Goal: Information Seeking & Learning: Learn about a topic

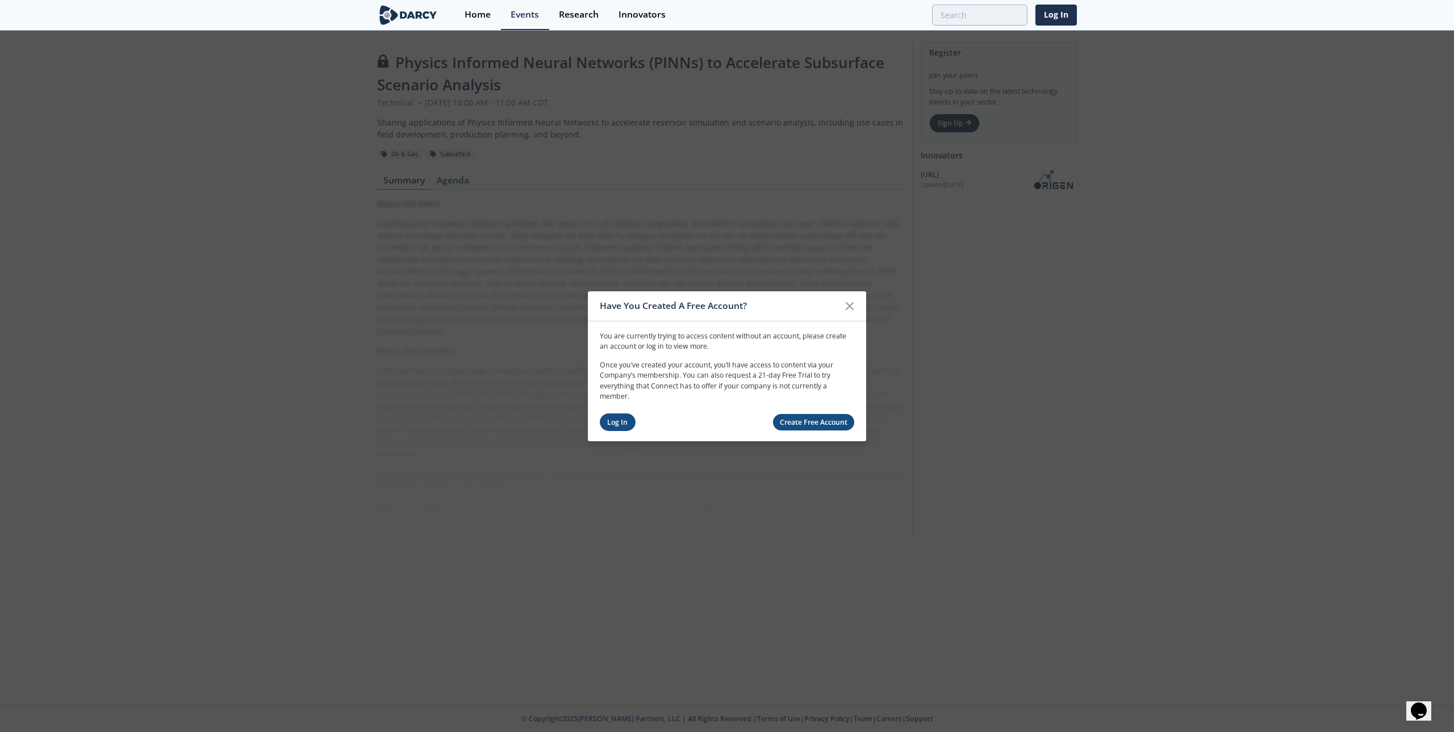
click at [621, 421] on link "Log In" at bounding box center [618, 422] width 36 height 18
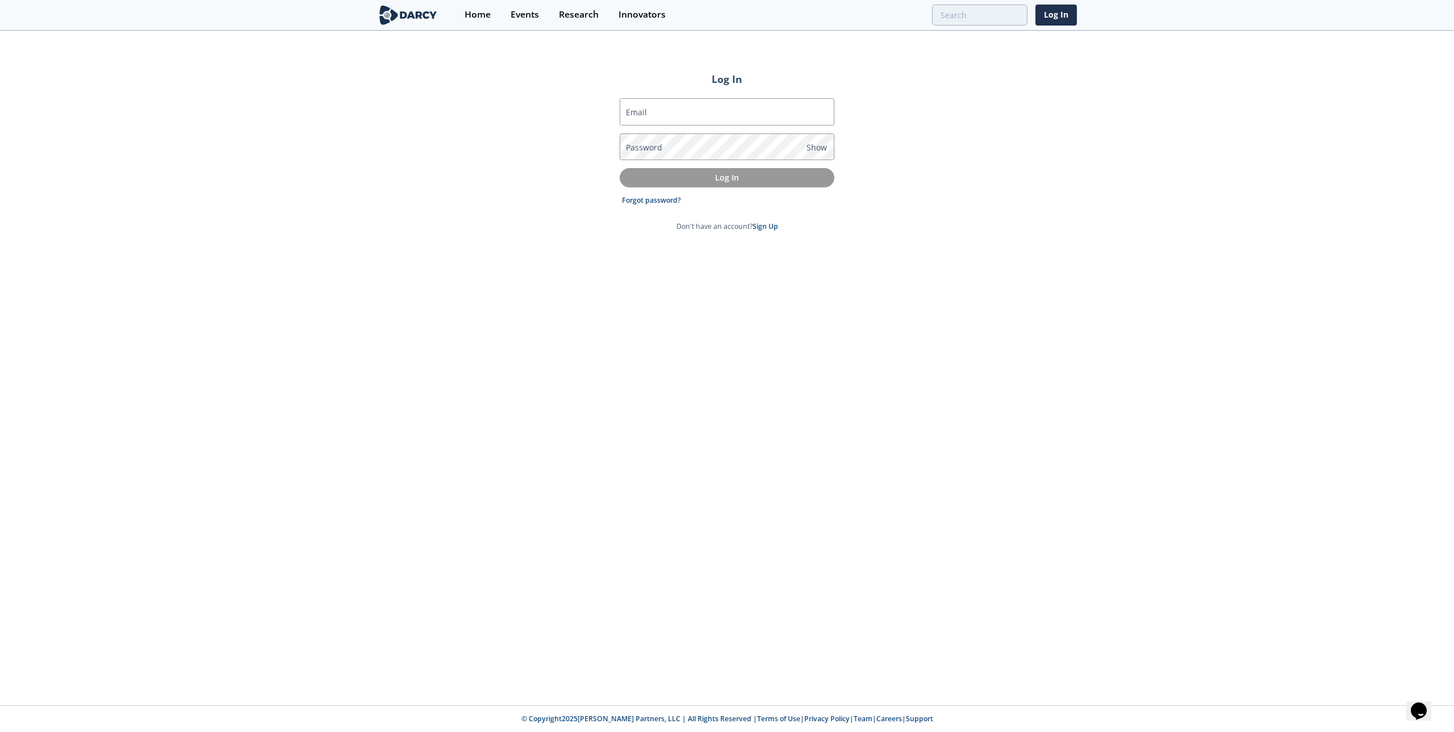
type input "[PERSON_NAME][EMAIL_ADDRESS][PERSON_NAME][DOMAIN_NAME]"
click at [674, 178] on p "Log In" at bounding box center [726, 177] width 199 height 12
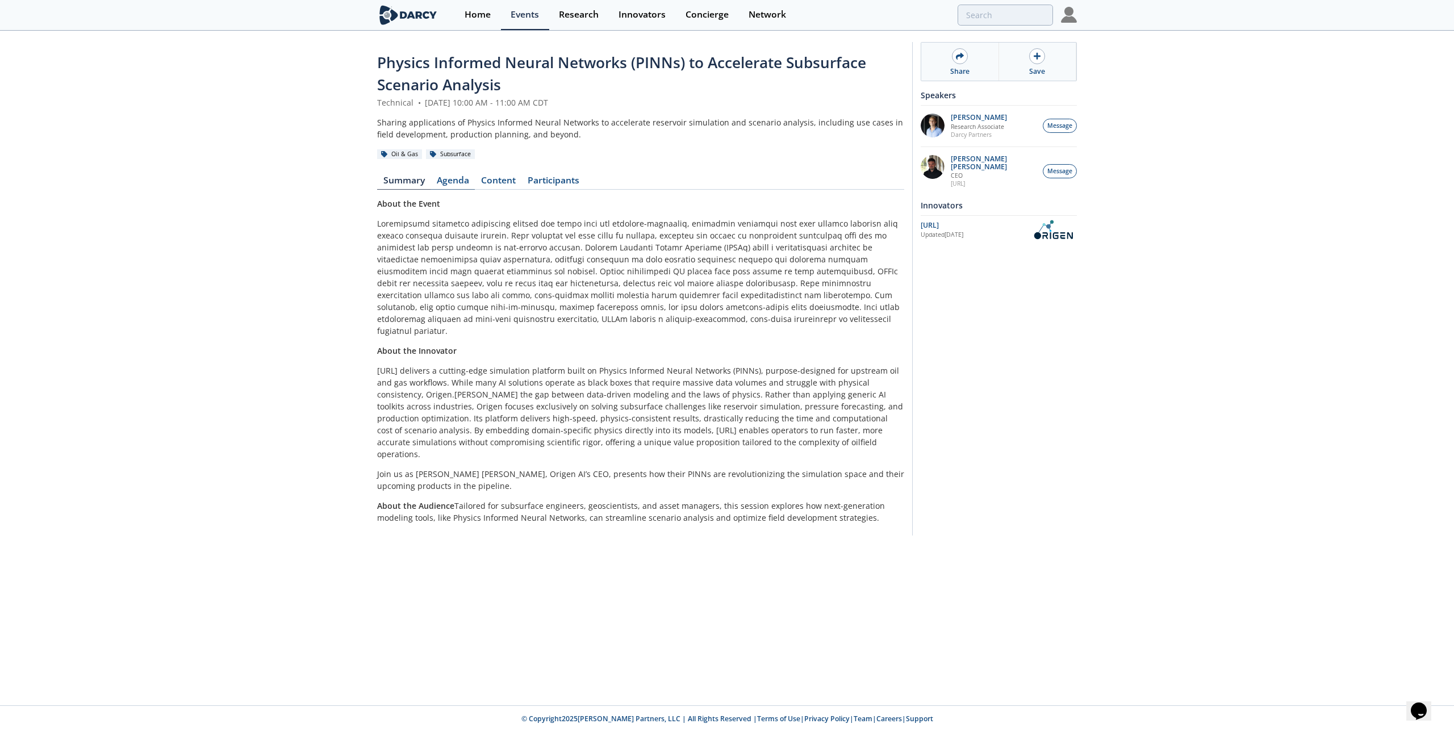
click at [447, 182] on link "Agenda" at bounding box center [452, 183] width 44 height 14
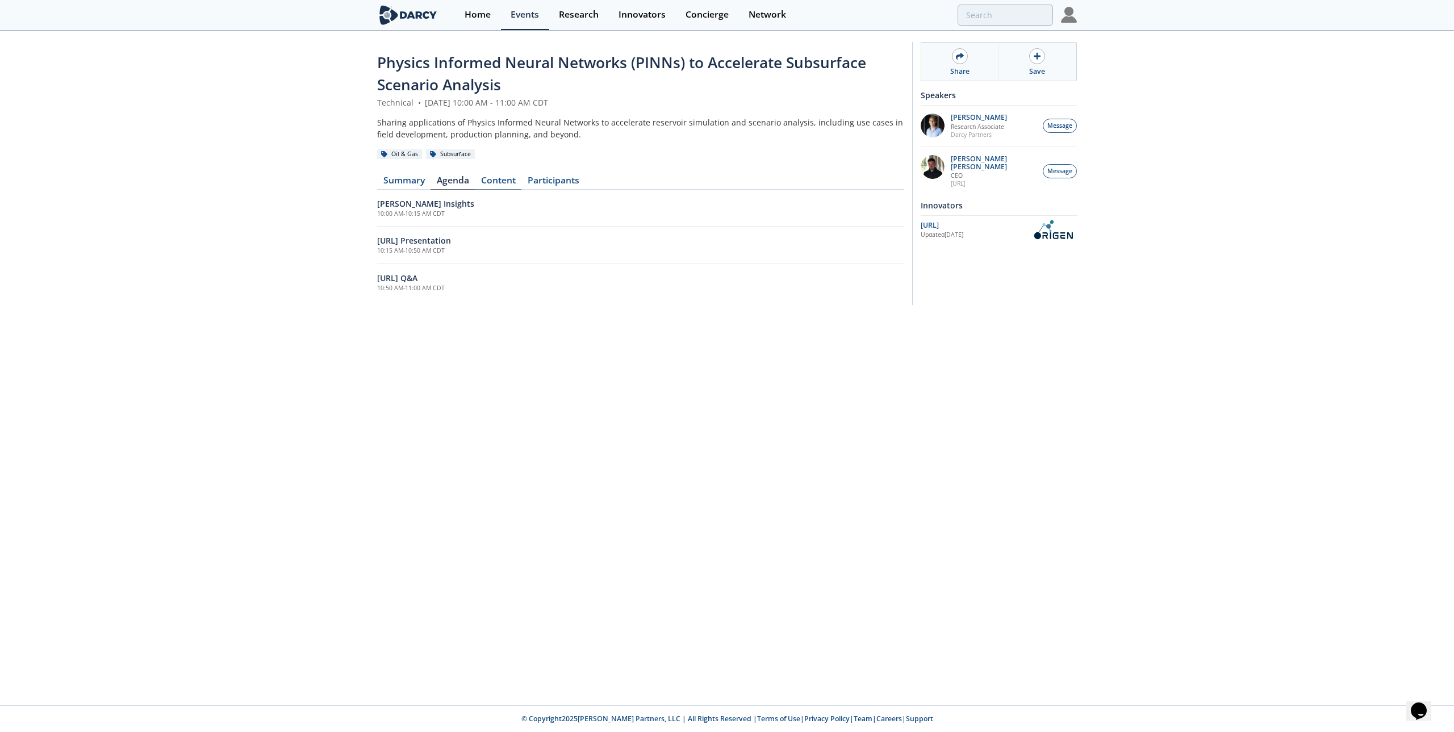
click at [498, 181] on link "Content" at bounding box center [498, 183] width 47 height 14
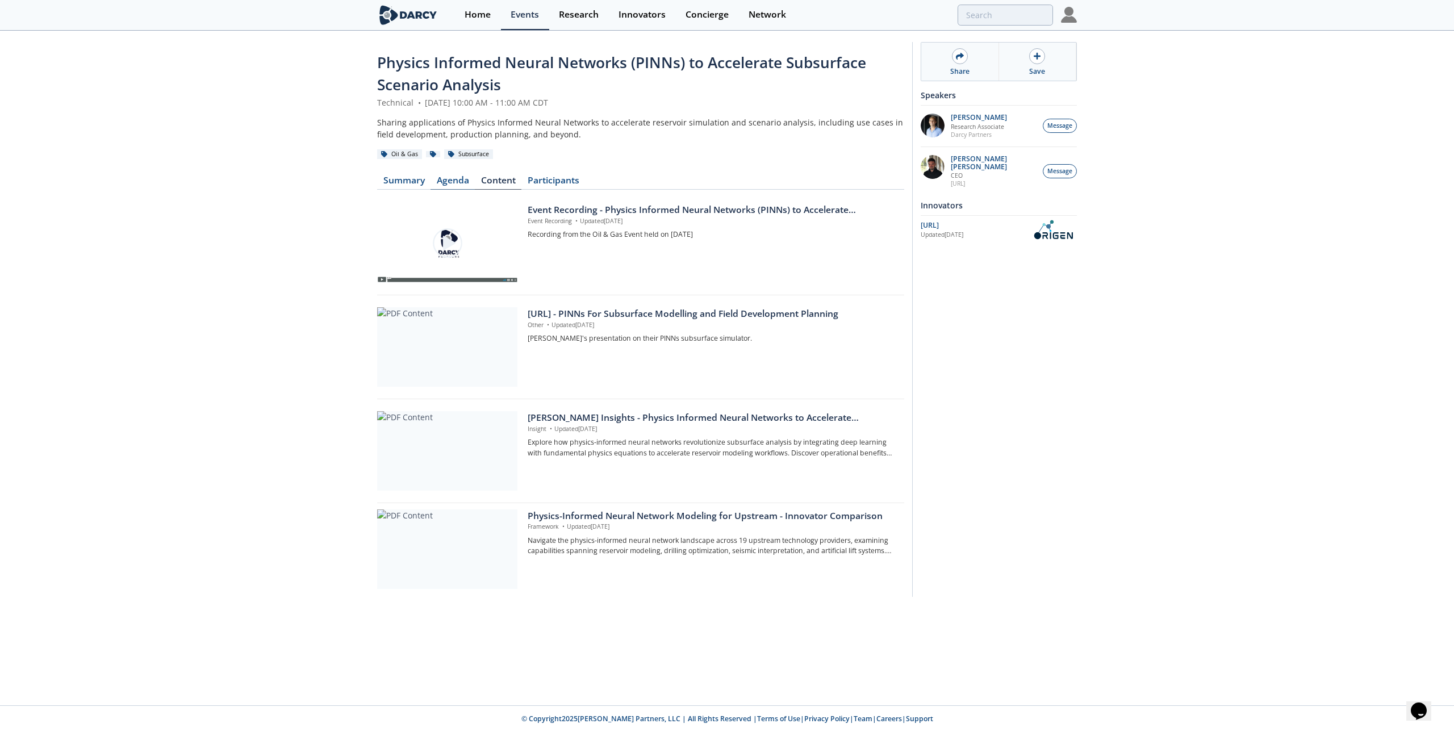
click at [455, 181] on div "Physics Informed Neural Networks (PINNs) to Accelerate Subsurface Scenario Anal…" at bounding box center [640, 322] width 527 height 541
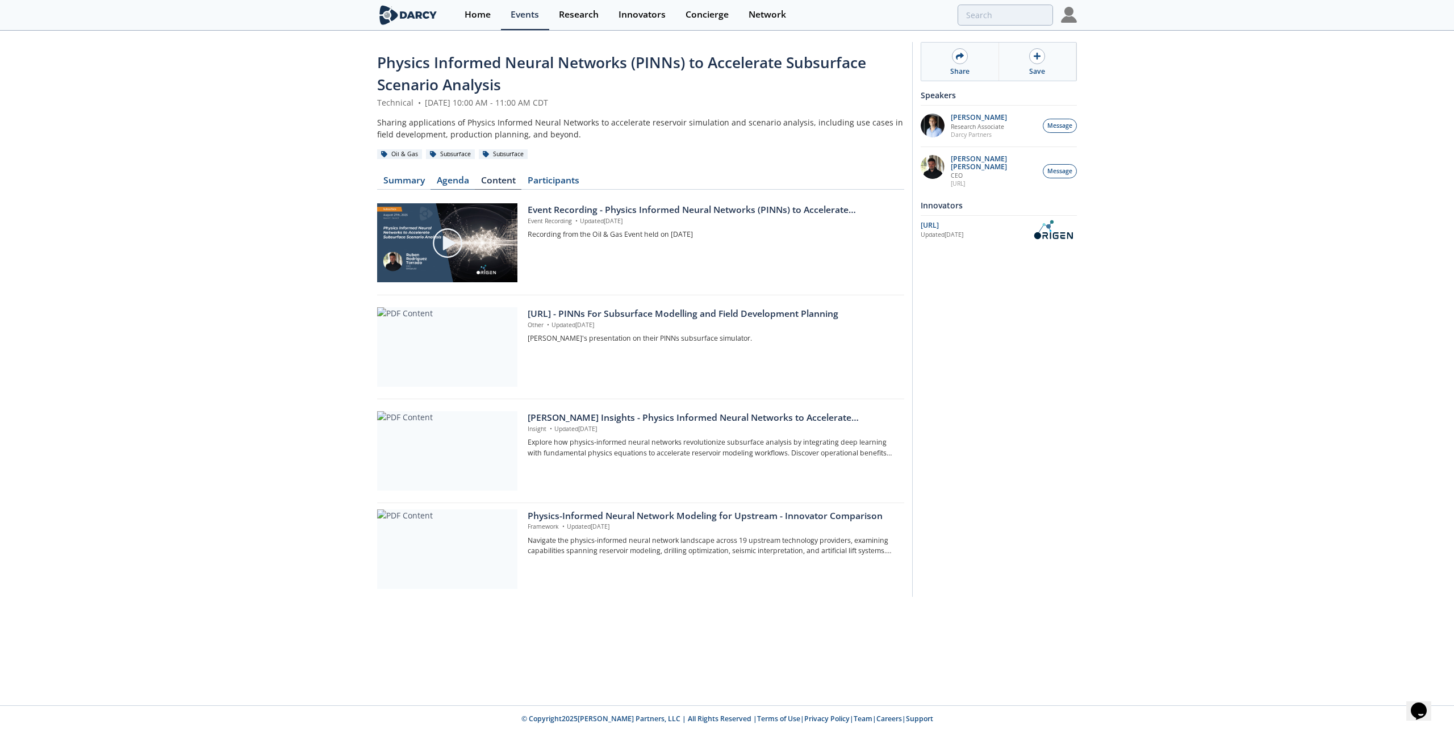
click at [450, 182] on link "Agenda" at bounding box center [452, 183] width 44 height 14
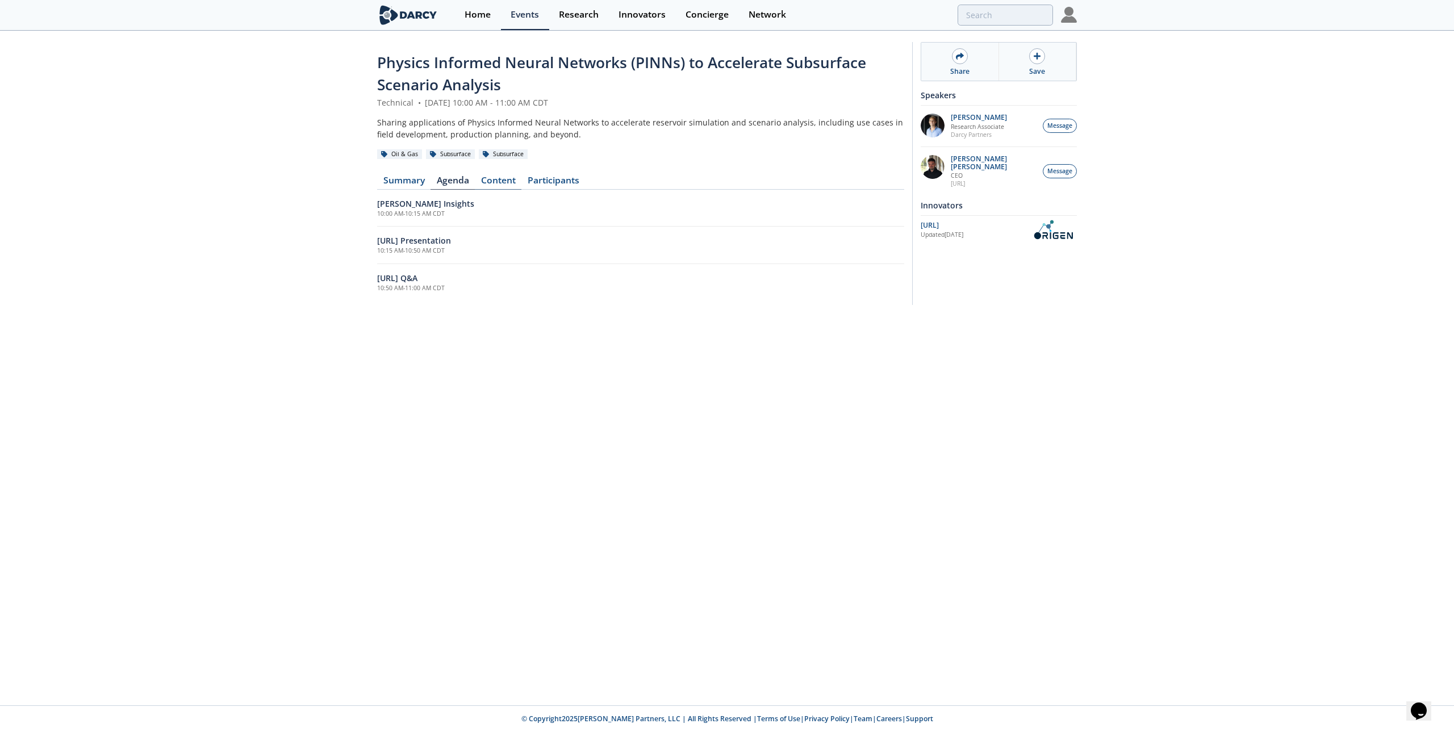
click at [483, 178] on link "Content" at bounding box center [498, 183] width 47 height 14
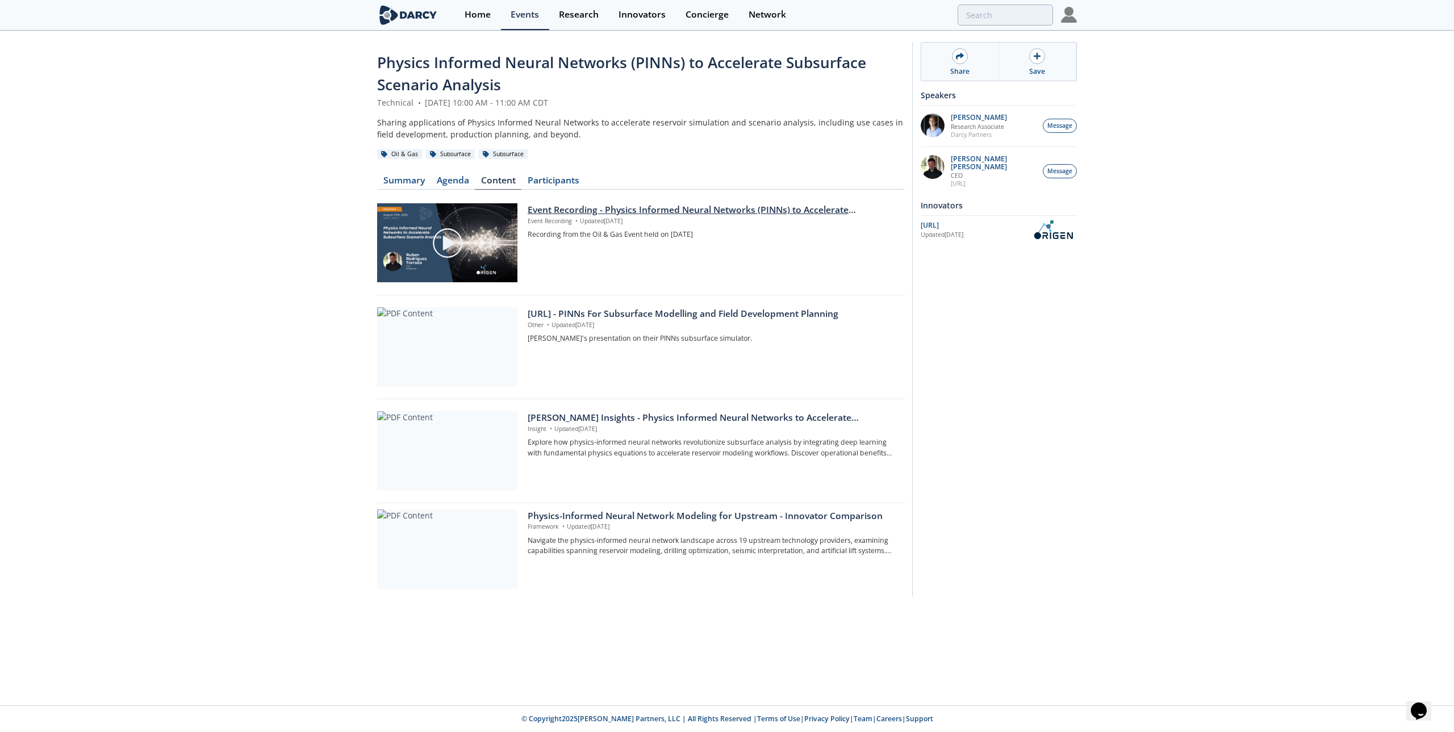
click at [456, 242] on img at bounding box center [448, 243] width 32 height 32
